Goal: Task Accomplishment & Management: Complete application form

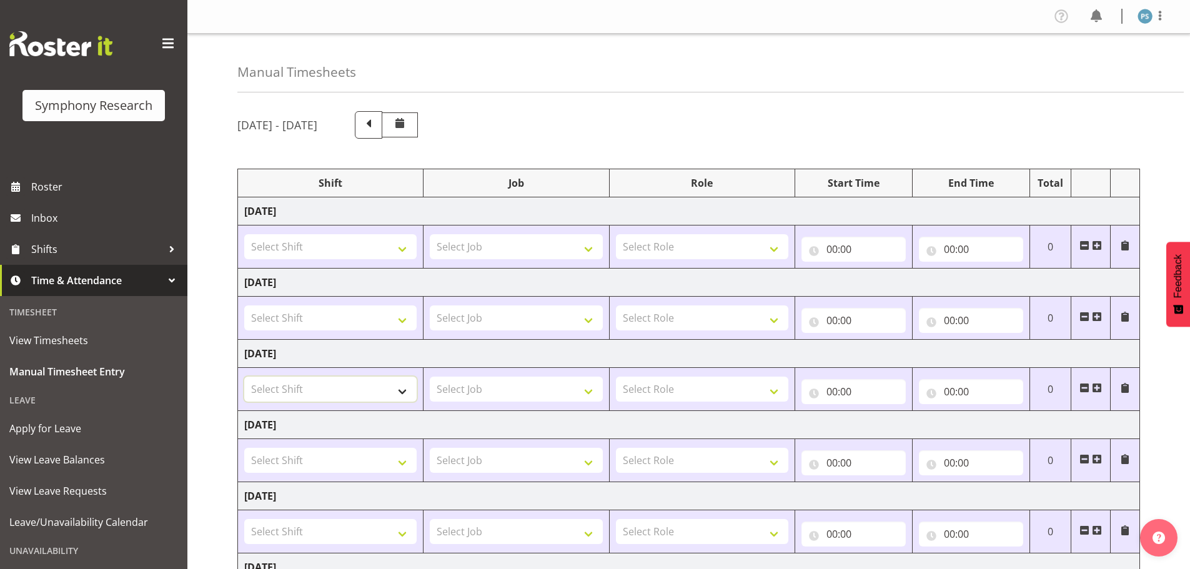
click at [405, 385] on select "Select Shift !!Project Briefing (Job to be assigned) !!Weekend Residential (Ros…" at bounding box center [330, 389] width 172 height 25
select select "22679"
click at [244, 377] on select "Select Shift !!Project Briefing (Job to be assigned) !!Weekend Residential (Ros…" at bounding box center [330, 389] width 172 height 25
click at [595, 392] on select "Select Job 550060 IF Admin 553492 World Poll Aus Wave 2 Main 2025 553500 BFM Ju…" at bounding box center [516, 389] width 172 height 25
select select "10499"
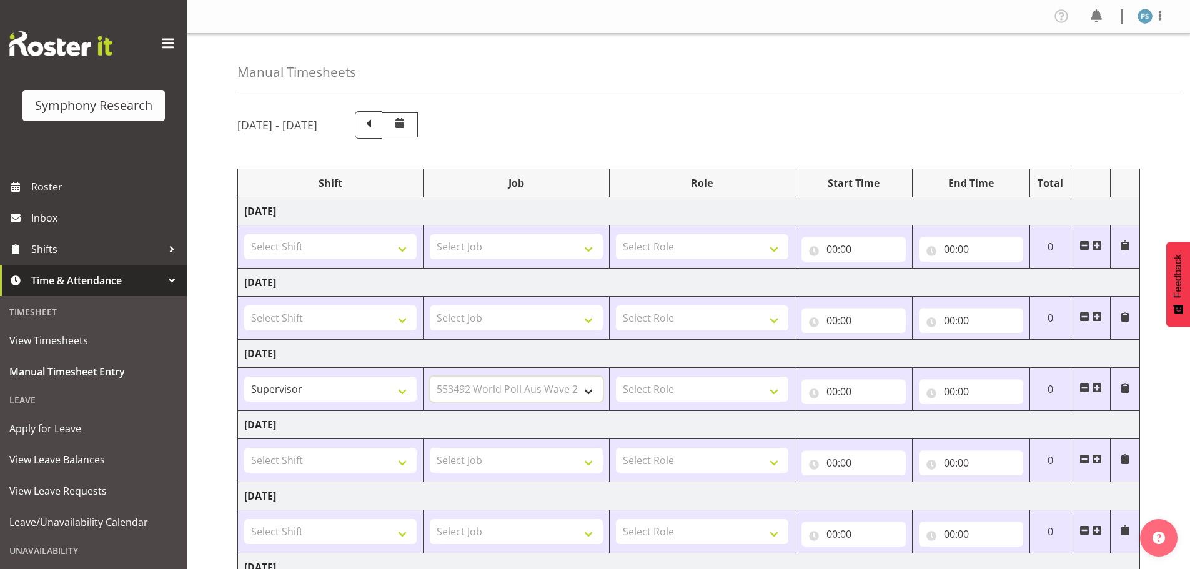
click at [430, 377] on select "Select Job 550060 IF Admin 553492 World Poll Aus Wave 2 Main 2025 553500 BFM Ju…" at bounding box center [516, 389] width 172 height 25
click at [778, 390] on select "Select Role Supervisor Briefing Interviewing" at bounding box center [702, 389] width 172 height 25
select select "45"
click at [616, 377] on select "Select Role Supervisor Briefing Interviewing" at bounding box center [702, 389] width 172 height 25
click at [829, 389] on input "00:00" at bounding box center [853, 391] width 104 height 25
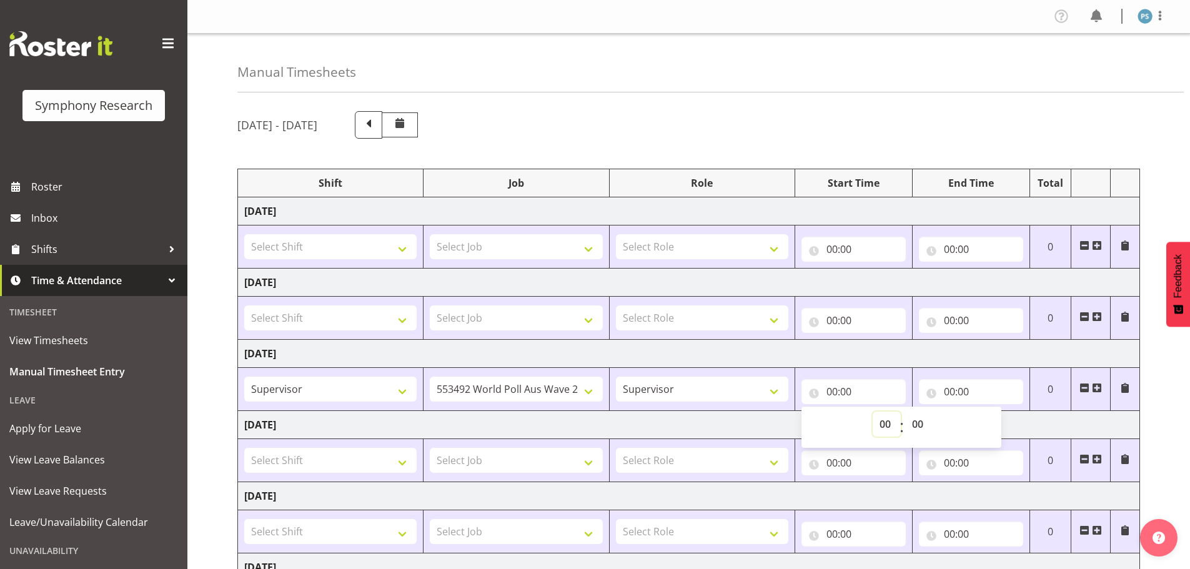
click at [889, 422] on select "00 01 02 03 04 05 06 07 08 09 10 11 12 13 14 15 16 17 18 19 20 21 22 23" at bounding box center [887, 424] width 28 height 25
select select "16"
click at [873, 412] on select "00 01 02 03 04 05 06 07 08 09 10 11 12 13 14 15 16 17 18 19 20 21 22 23" at bounding box center [887, 424] width 28 height 25
type input "16:00"
click at [923, 418] on select "00 01 02 03 04 05 06 07 08 09 10 11 12 13 14 15 16 17 18 19 20 21 22 23 24 25 2…" at bounding box center [919, 424] width 28 height 25
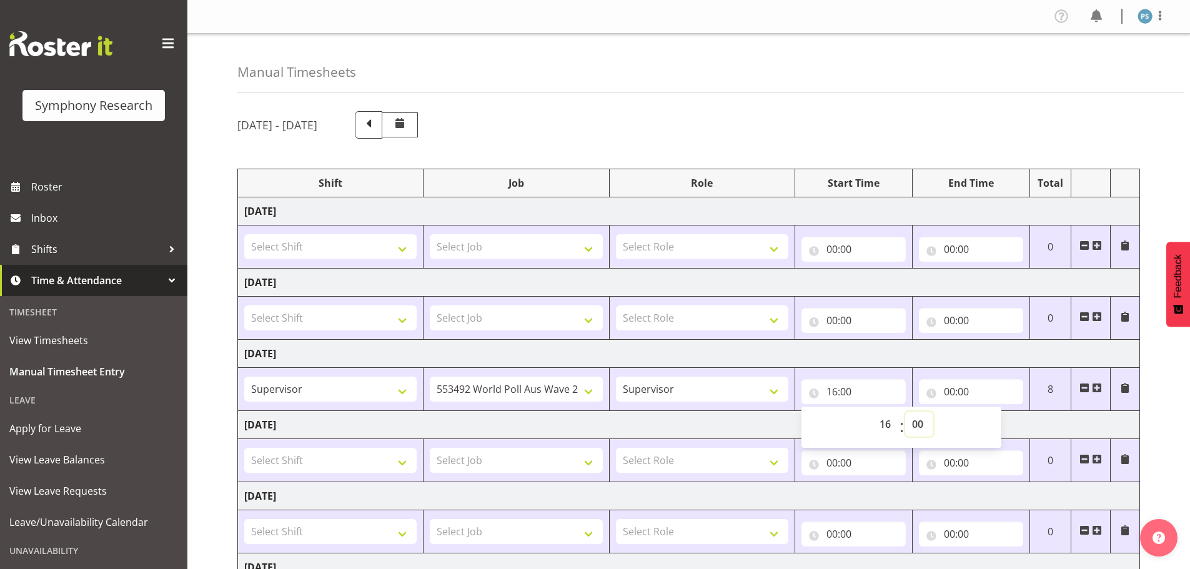
select select "30"
click at [905, 412] on select "00 01 02 03 04 05 06 07 08 09 10 11 12 13 14 15 16 17 18 19 20 21 22 23 24 25 2…" at bounding box center [919, 424] width 28 height 25
type input "16:30"
click at [954, 395] on input "00:00" at bounding box center [971, 391] width 104 height 25
click at [1006, 424] on select "00 01 02 03 04 05 06 07 08 09 10 11 12 13 14 15 16 17 18 19 20 21 22 23" at bounding box center [1004, 424] width 28 height 25
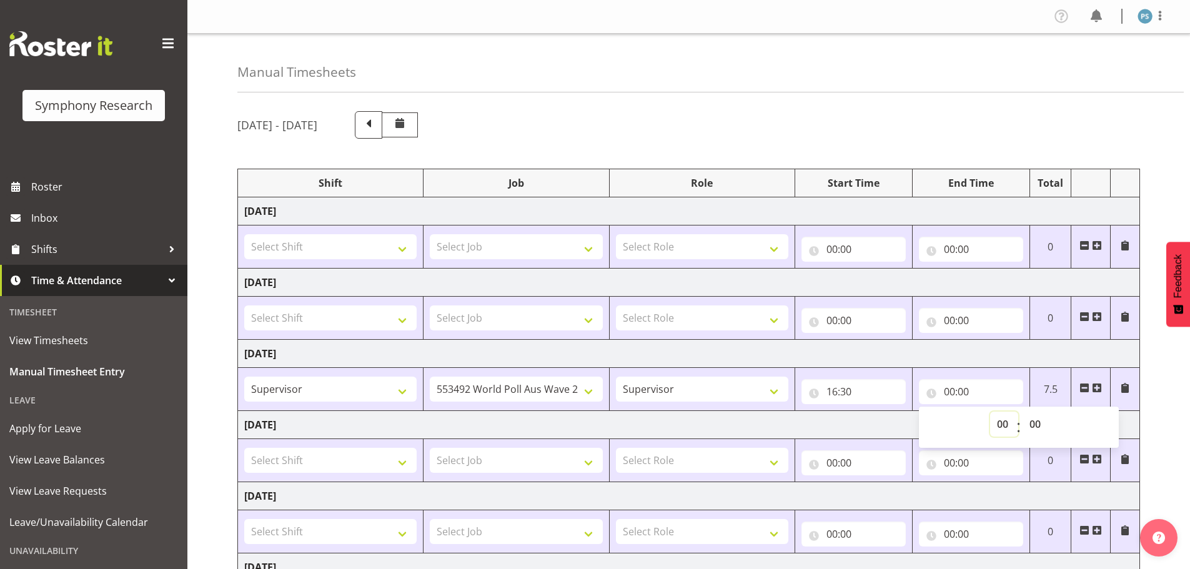
select select "23"
click at [990, 412] on select "00 01 02 03 04 05 06 07 08 09 10 11 12 13 14 15 16 17 18 19 20 21 22 23" at bounding box center [1004, 424] width 28 height 25
type input "23:00"
click at [1032, 420] on select "00 01 02 03 04 05 06 07 08 09 10 11 12 13 14 15 16 17 18 19 20 21 22 23 24 25 2…" at bounding box center [1036, 424] width 28 height 25
select select "30"
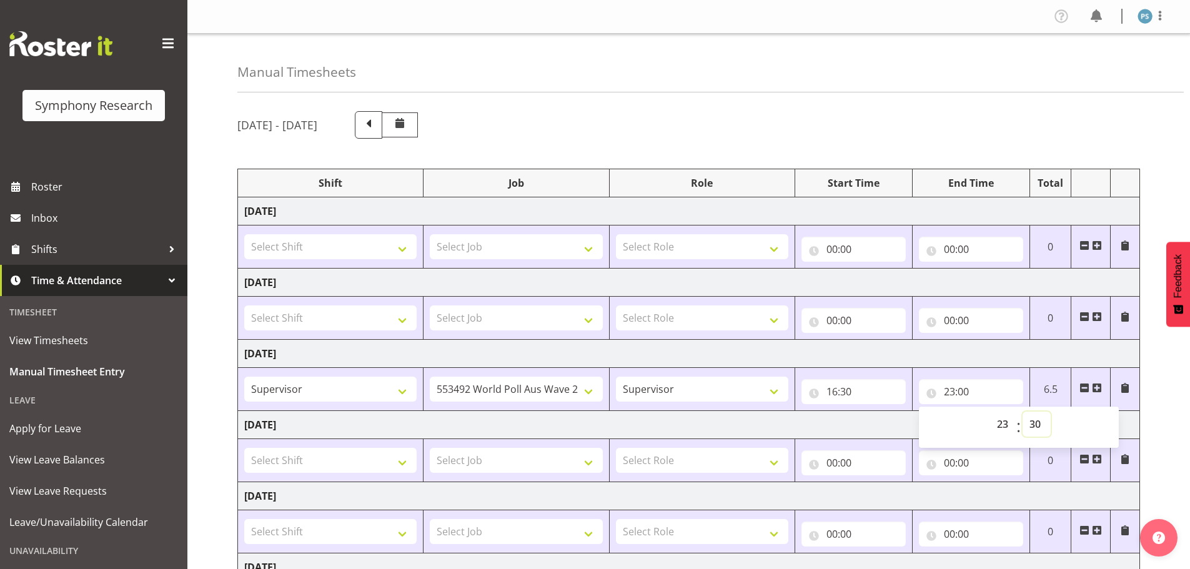
click at [1022, 412] on select "00 01 02 03 04 05 06 07 08 09 10 11 12 13 14 15 16 17 18 19 20 21 22 23 24 25 2…" at bounding box center [1036, 424] width 28 height 25
type input "23:30"
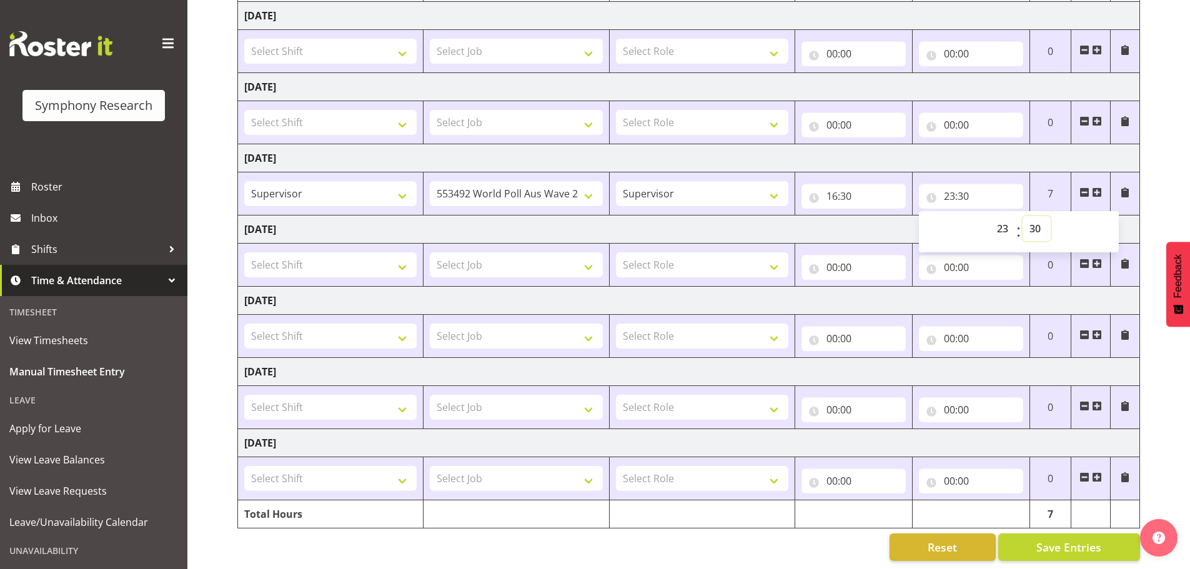
scroll to position [206, 0]
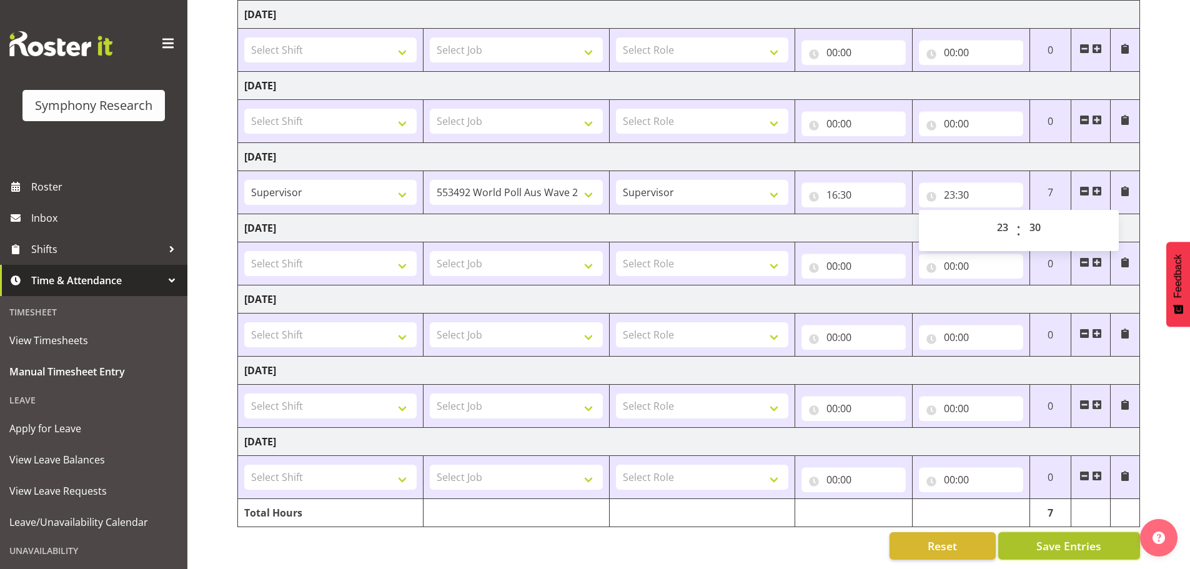
click at [1056, 538] on span "Save Entries" at bounding box center [1068, 546] width 65 height 16
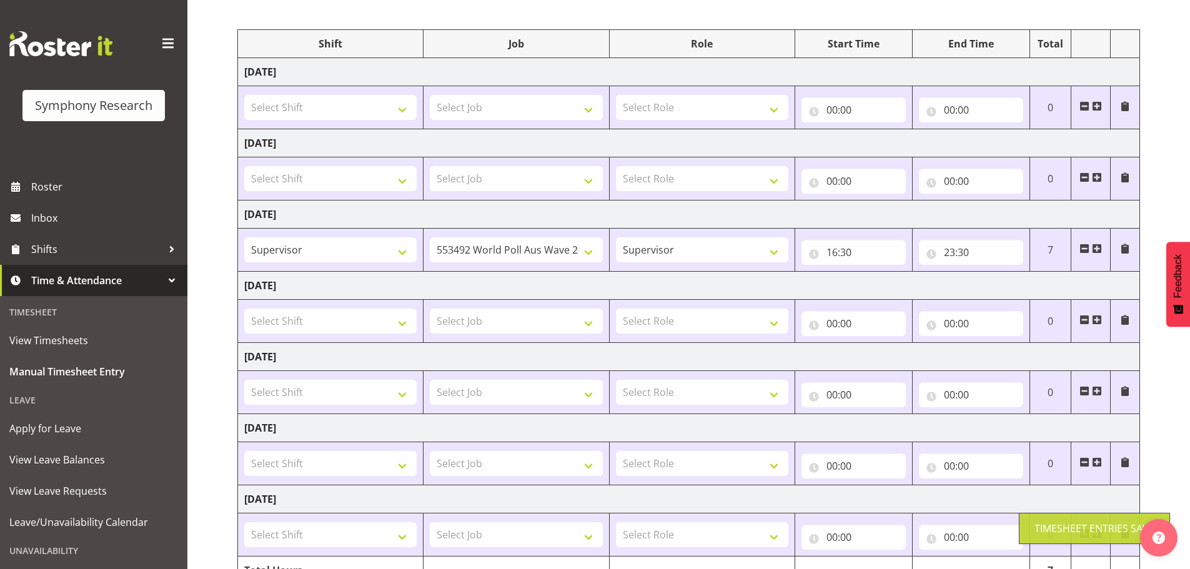
scroll to position [0, 0]
